Goal: Information Seeking & Learning: Compare options

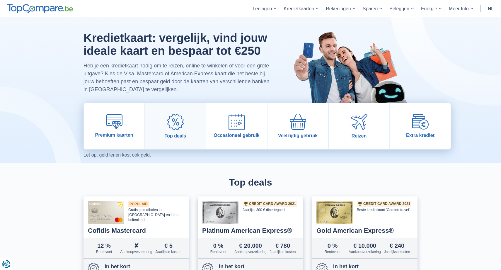
click at [175, 132] on link "Top deals" at bounding box center [175, 126] width 61 height 46
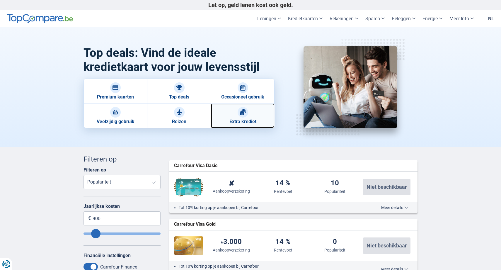
click at [240, 127] on link "Extra krediet" at bounding box center [243, 115] width 64 height 25
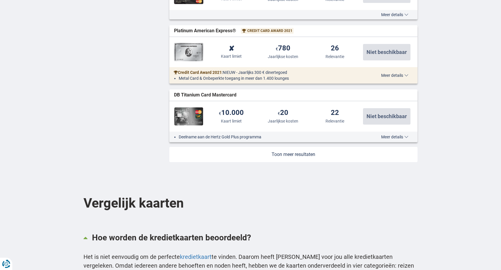
scroll to position [688, 0]
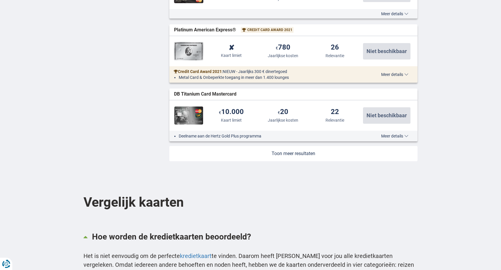
click at [206, 157] on link at bounding box center [293, 153] width 248 height 15
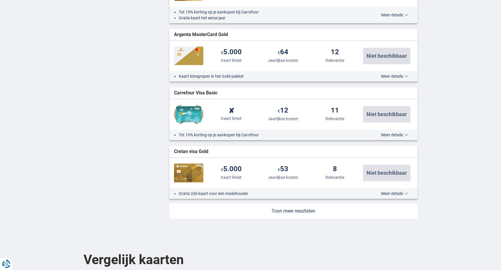
scroll to position [1232, 0]
